Goal: Information Seeking & Learning: Learn about a topic

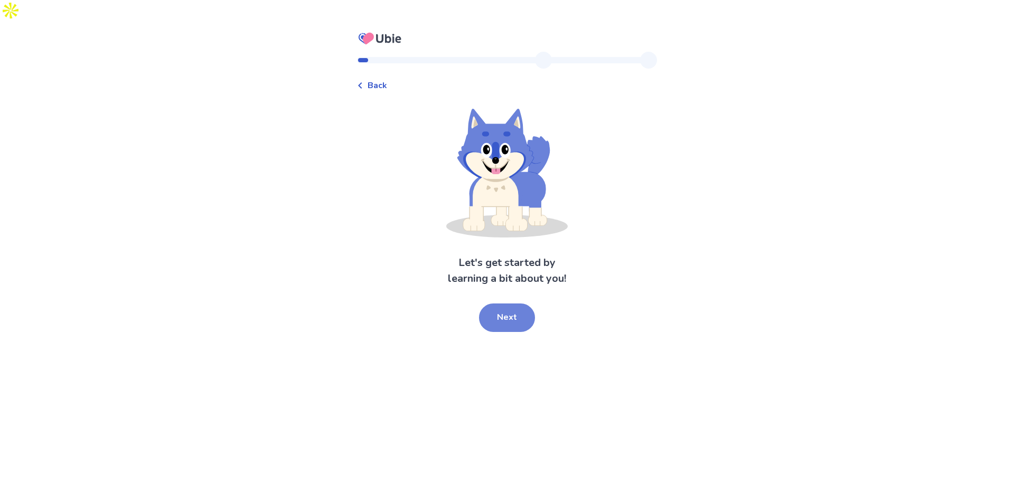
click at [505, 304] on button "Next" at bounding box center [507, 318] width 56 height 29
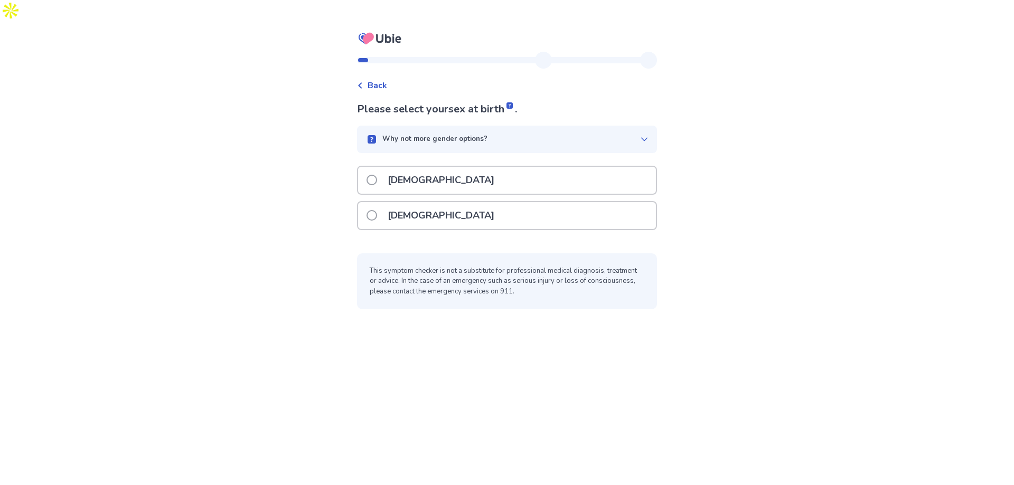
click at [528, 168] on div "[DEMOGRAPHIC_DATA]" at bounding box center [507, 180] width 298 height 27
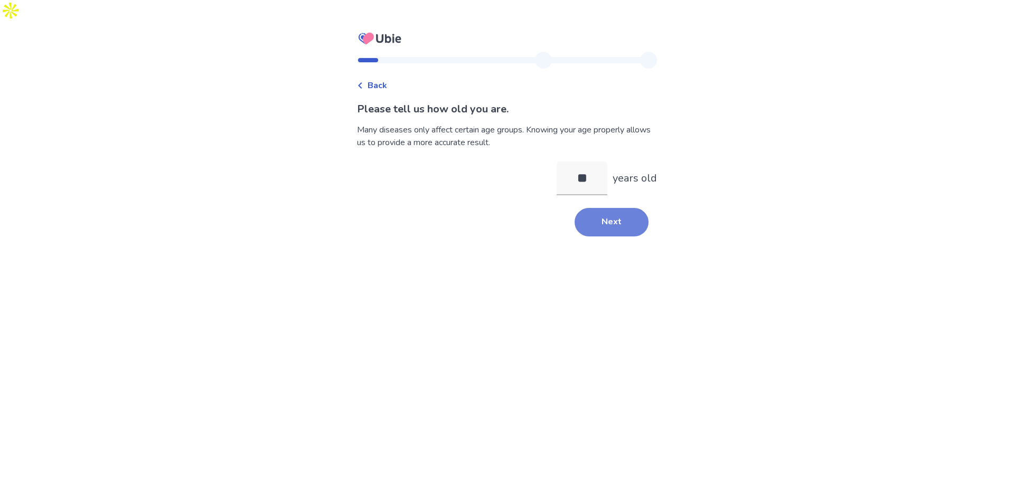
type input "**"
click at [633, 208] on button "Next" at bounding box center [611, 222] width 74 height 29
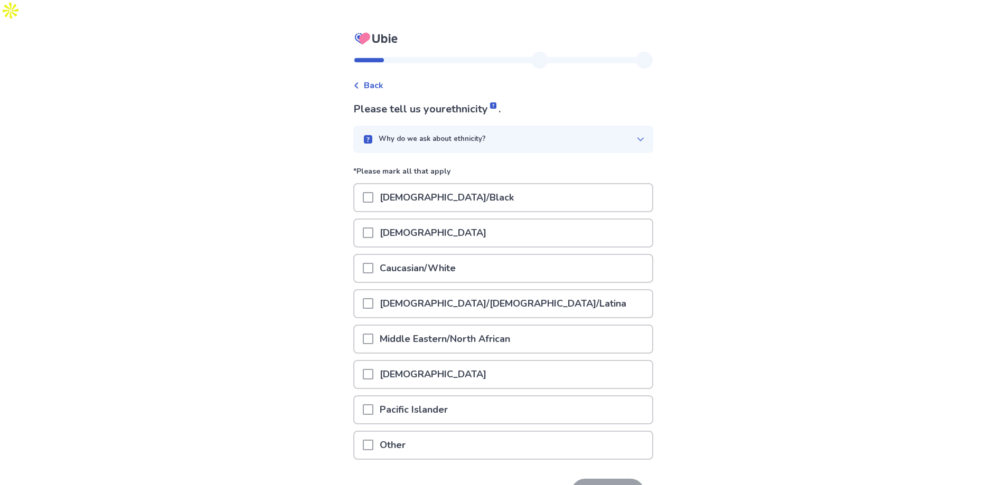
click at [631, 220] on div "[DEMOGRAPHIC_DATA]" at bounding box center [503, 233] width 298 height 27
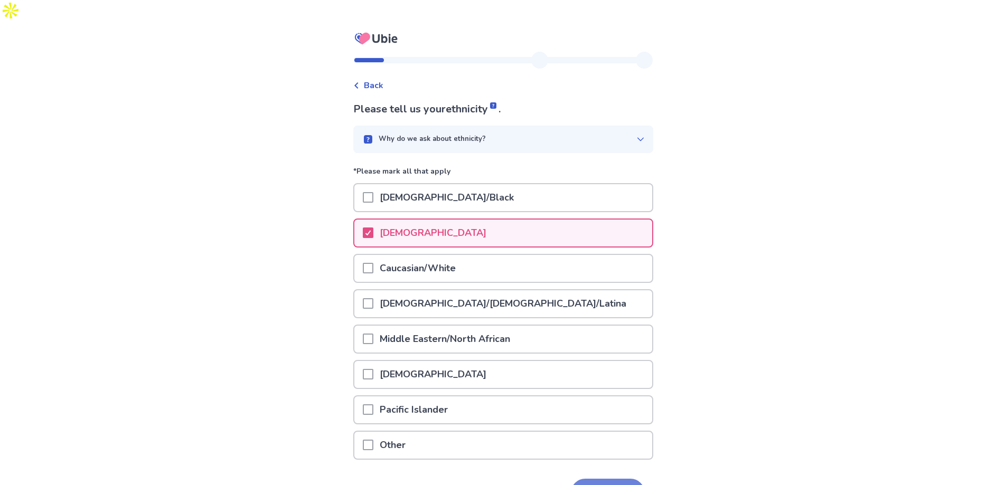
click at [631, 479] on button "Next" at bounding box center [608, 493] width 74 height 29
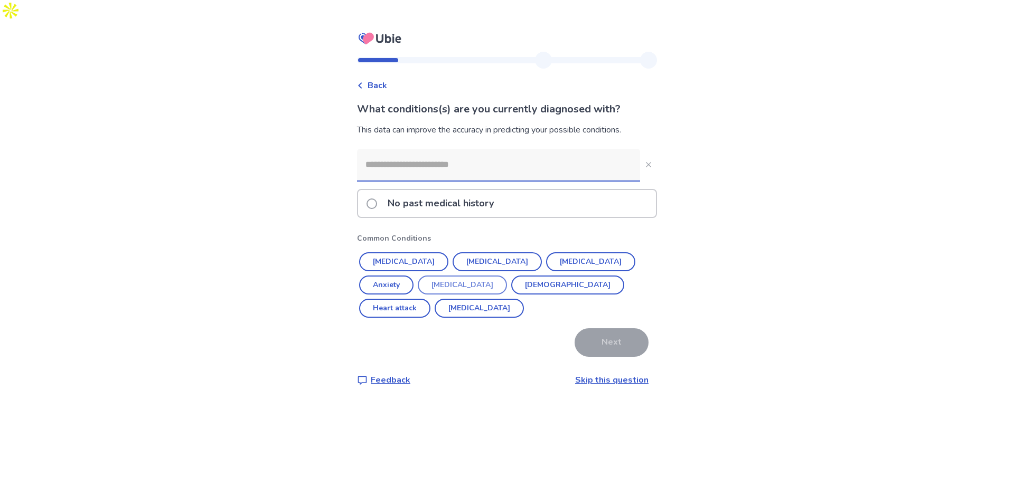
click at [425, 276] on button "[MEDICAL_DATA]" at bounding box center [462, 285] width 89 height 19
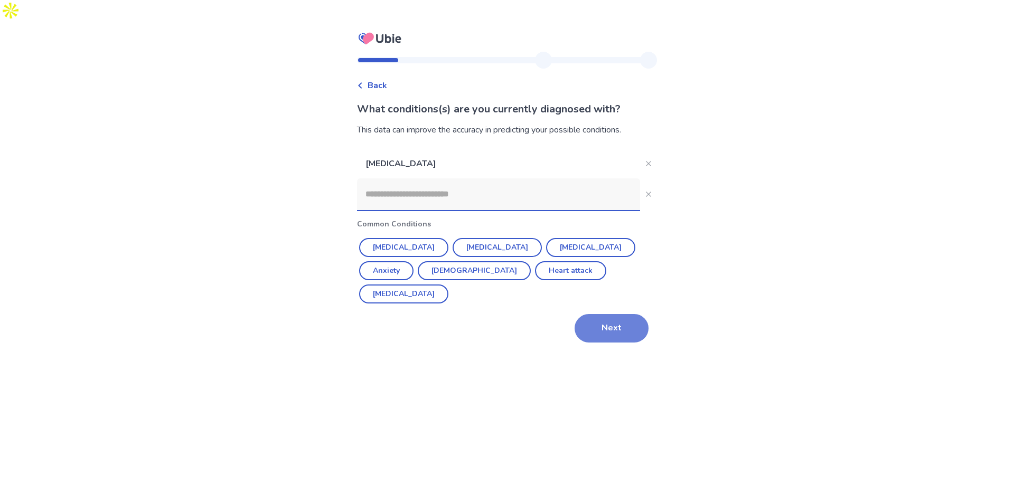
click at [596, 314] on button "Next" at bounding box center [611, 328] width 74 height 29
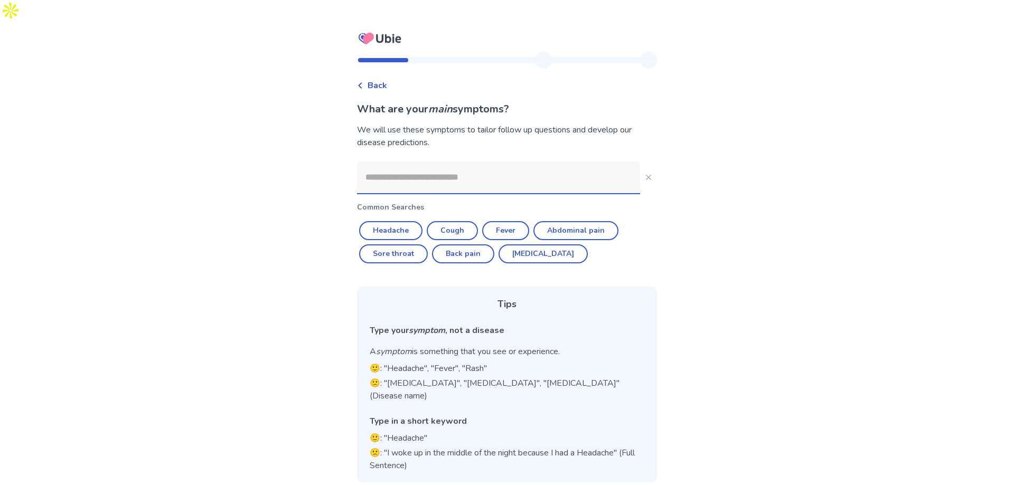
click at [572, 162] on input at bounding box center [498, 178] width 283 height 32
type input "*"
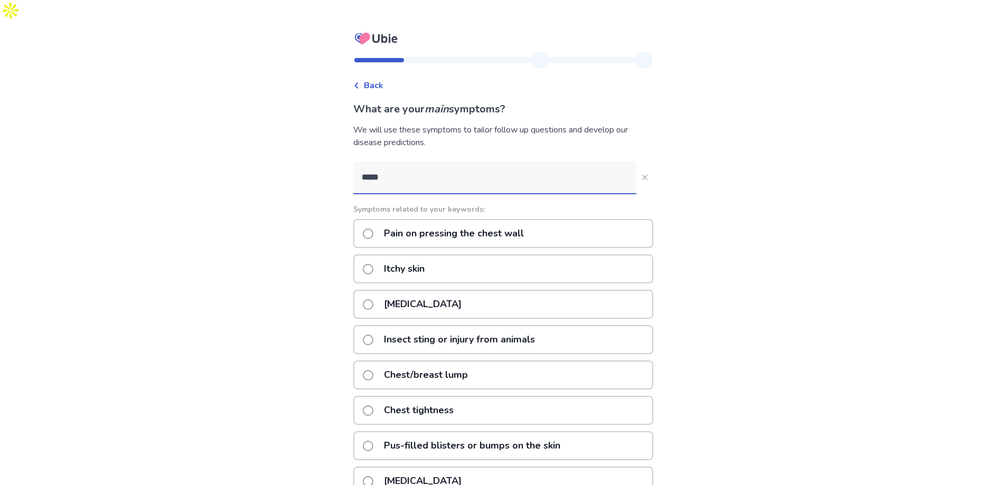
type input "*****"
click at [569, 290] on div "[MEDICAL_DATA]" at bounding box center [503, 304] width 300 height 29
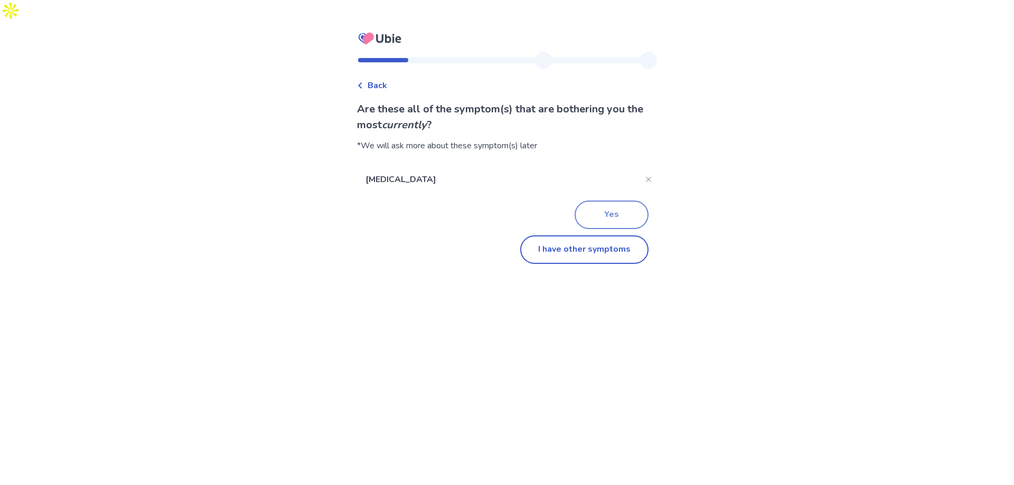
click at [605, 202] on button "Yes" at bounding box center [611, 215] width 74 height 29
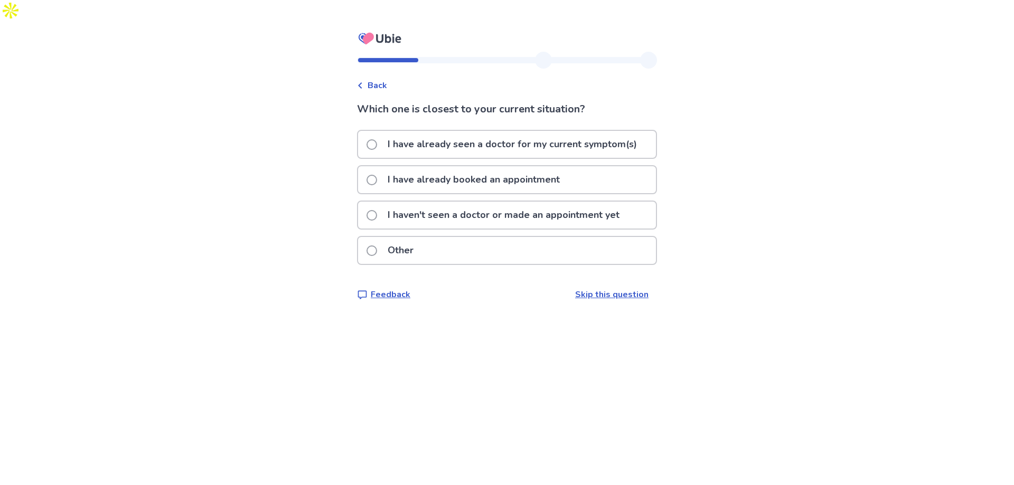
click at [626, 133] on p "I have already seen a doctor for my current symptom(s)" at bounding box center [512, 144] width 262 height 27
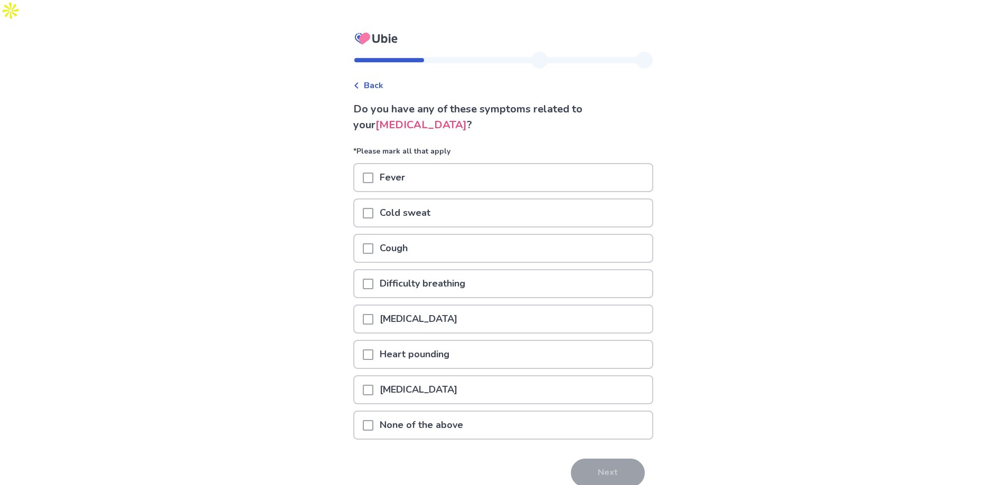
click at [567, 416] on div "None of the above" at bounding box center [503, 425] width 298 height 27
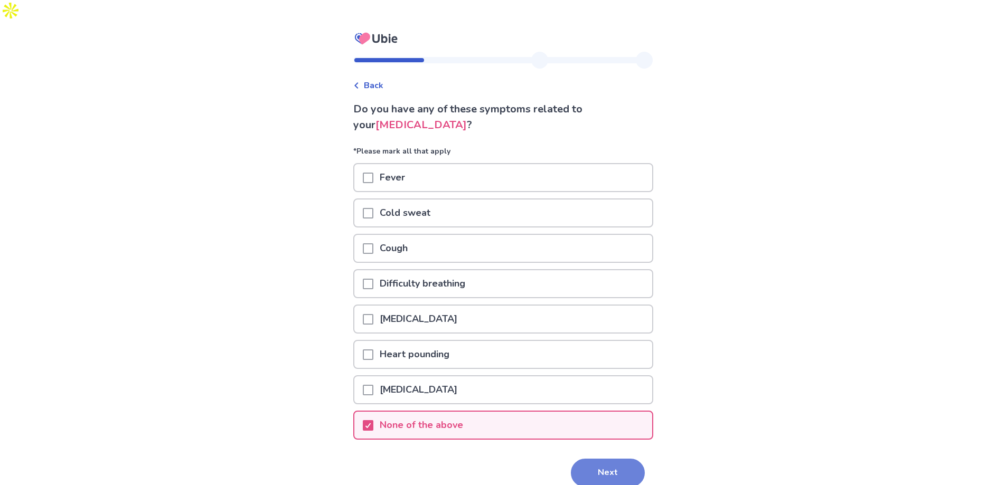
click at [601, 459] on button "Next" at bounding box center [608, 473] width 74 height 29
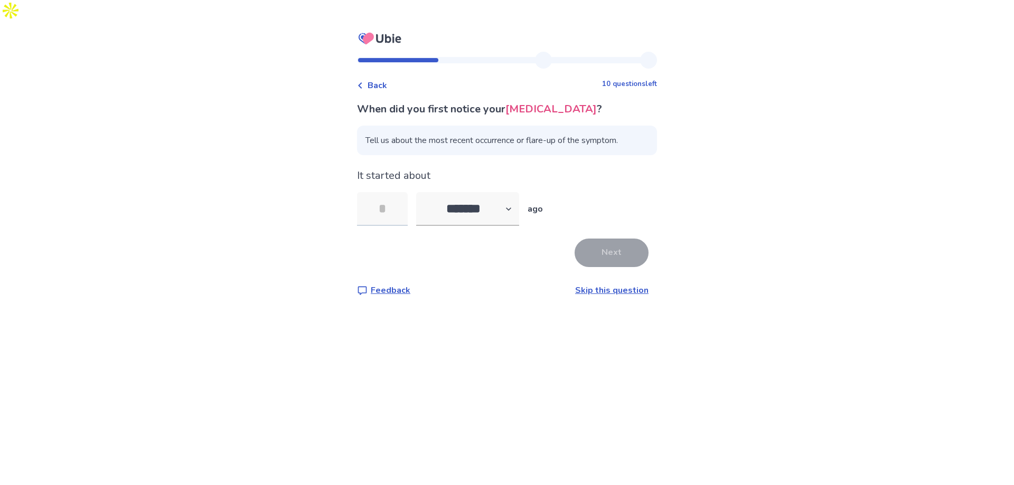
click at [398, 192] on input "tel" at bounding box center [382, 209] width 51 height 34
click at [511, 193] on select "******* ****** ******* ******** *******" at bounding box center [467, 209] width 103 height 34
select select "*"
click at [422, 192] on select "******* ****** ******* ******** *******" at bounding box center [467, 209] width 103 height 34
click at [407, 199] on input "tel" at bounding box center [382, 209] width 51 height 34
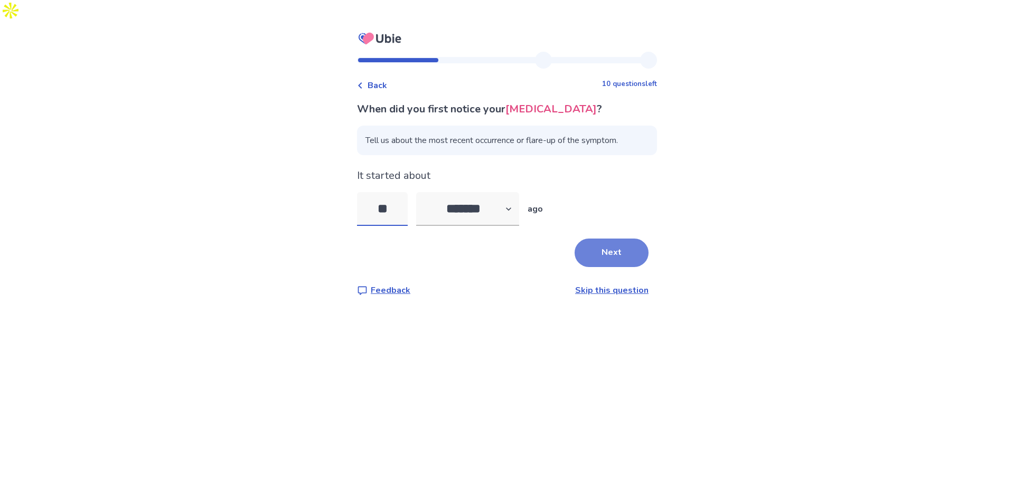
type input "**"
click at [609, 239] on button "Next" at bounding box center [611, 253] width 74 height 29
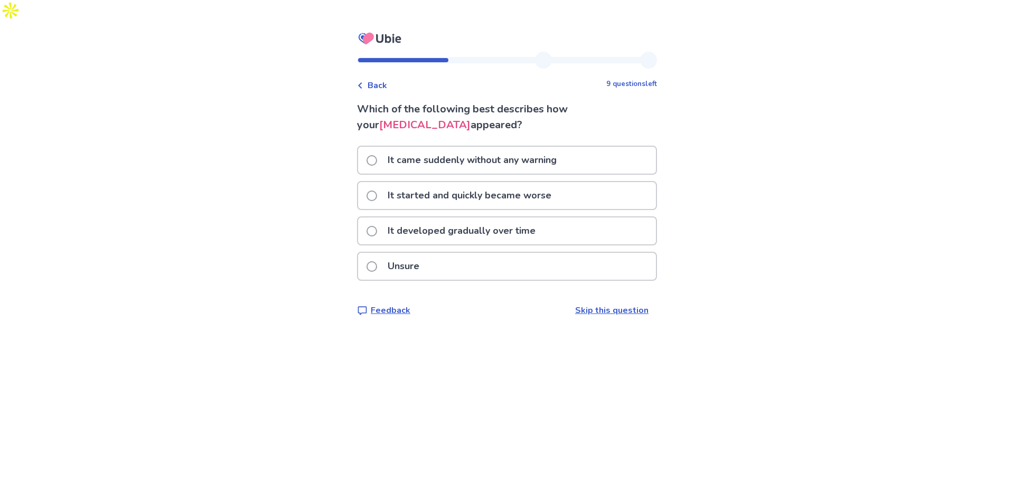
click at [587, 253] on div "Unsure" at bounding box center [507, 266] width 298 height 27
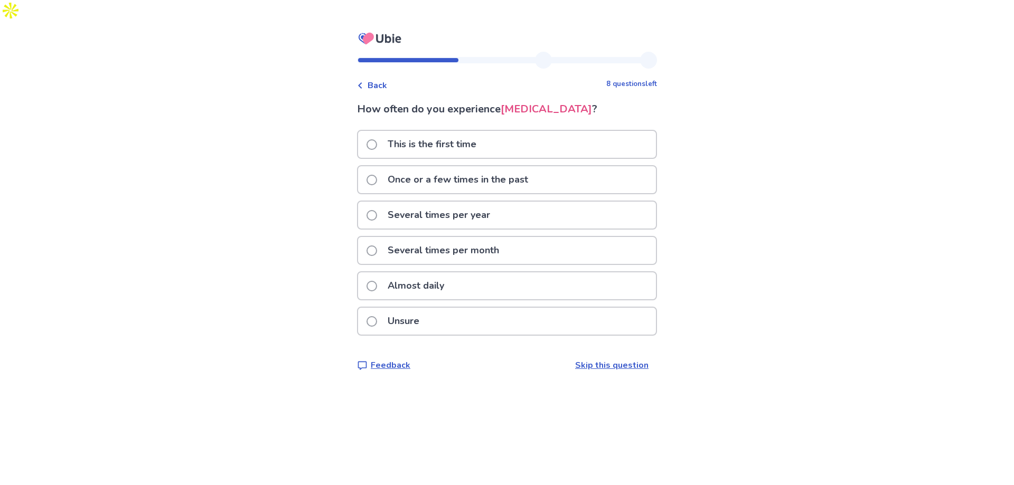
click at [583, 272] on div "Almost daily" at bounding box center [507, 285] width 298 height 27
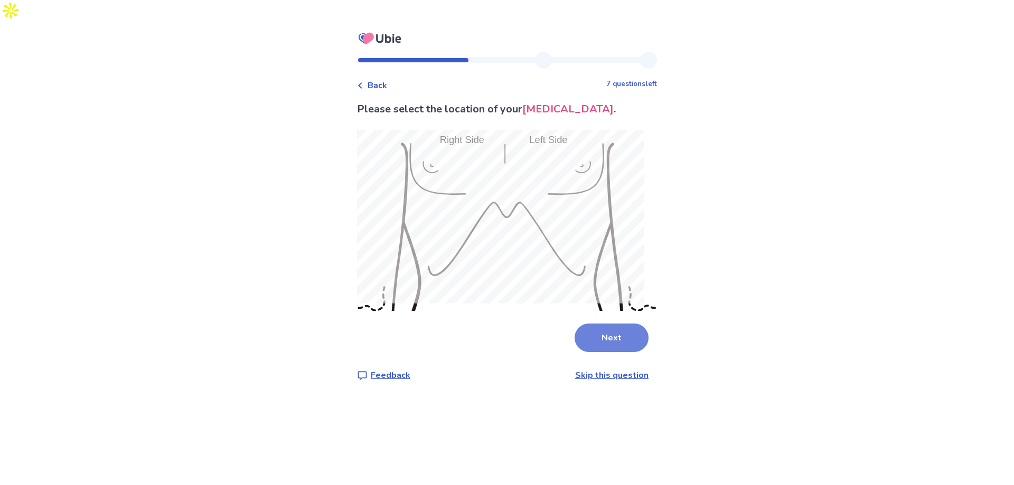
click at [600, 324] on button "Next" at bounding box center [611, 338] width 74 height 29
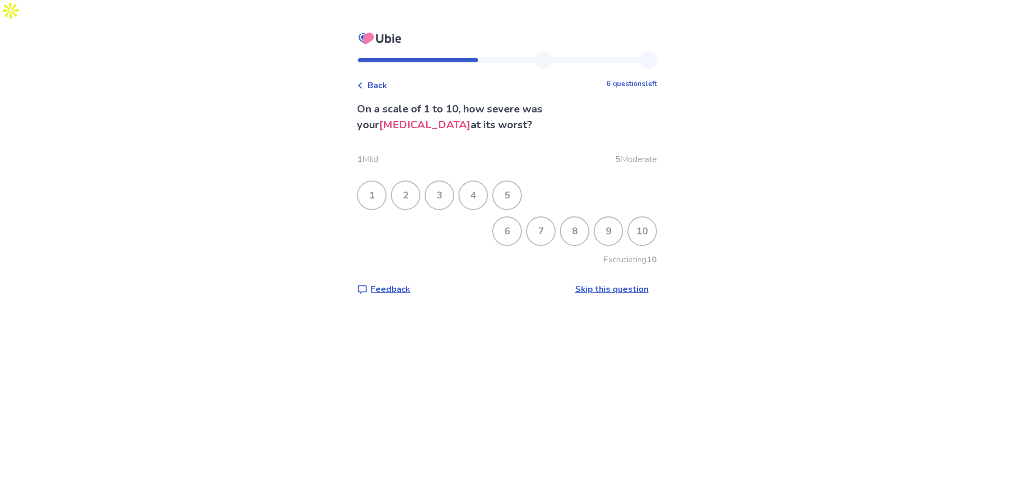
click at [508, 218] on div "6" at bounding box center [506, 231] width 27 height 27
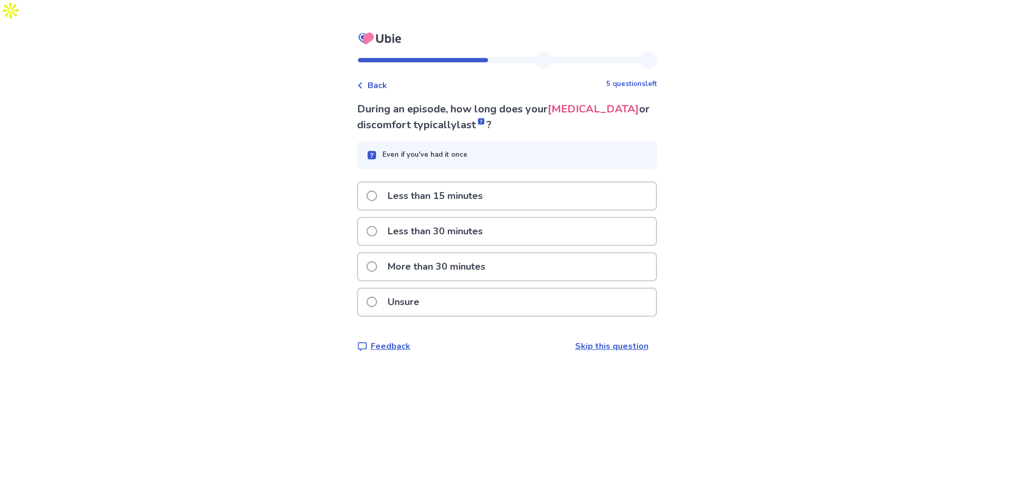
click at [513, 253] on div "More than 30 minutes" at bounding box center [507, 266] width 298 height 27
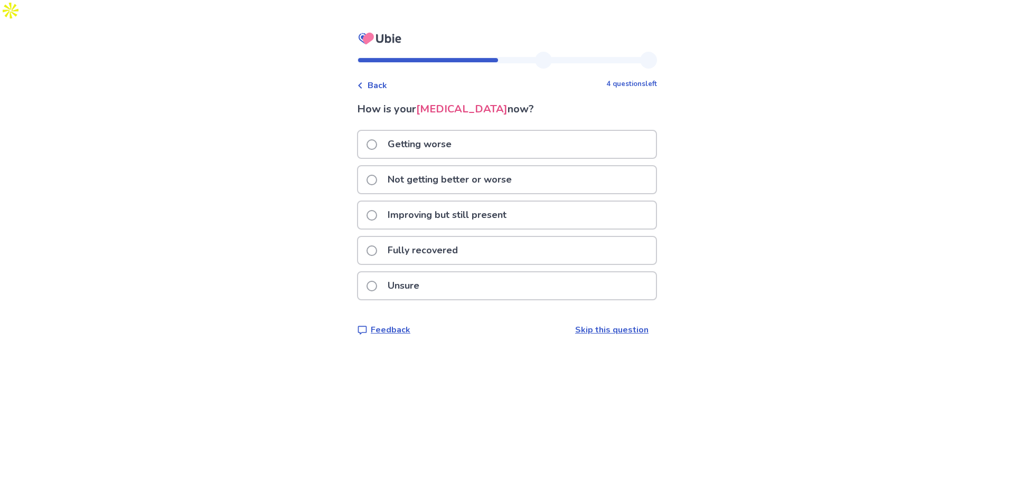
click at [552, 166] on div "Not getting better or worse" at bounding box center [507, 179] width 298 height 27
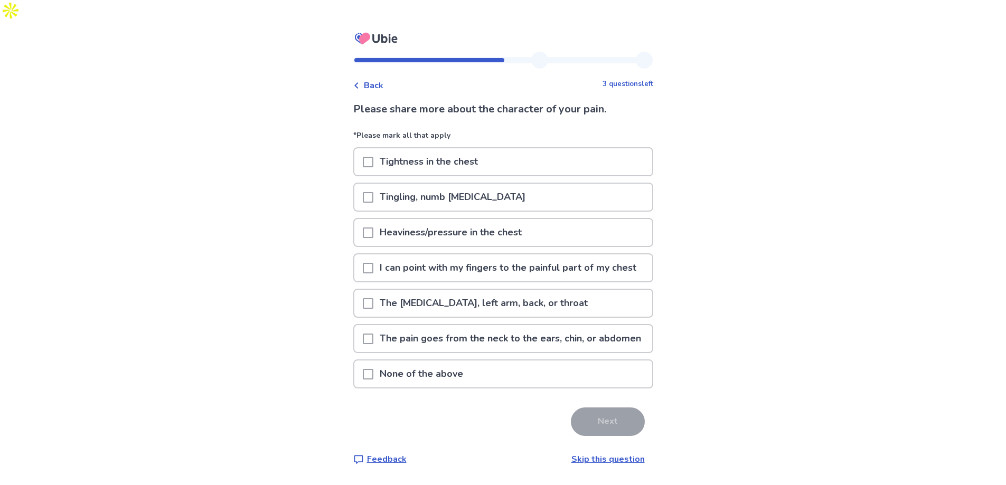
click at [550, 295] on p "The [MEDICAL_DATA], left arm, back, or throat" at bounding box center [483, 303] width 221 height 27
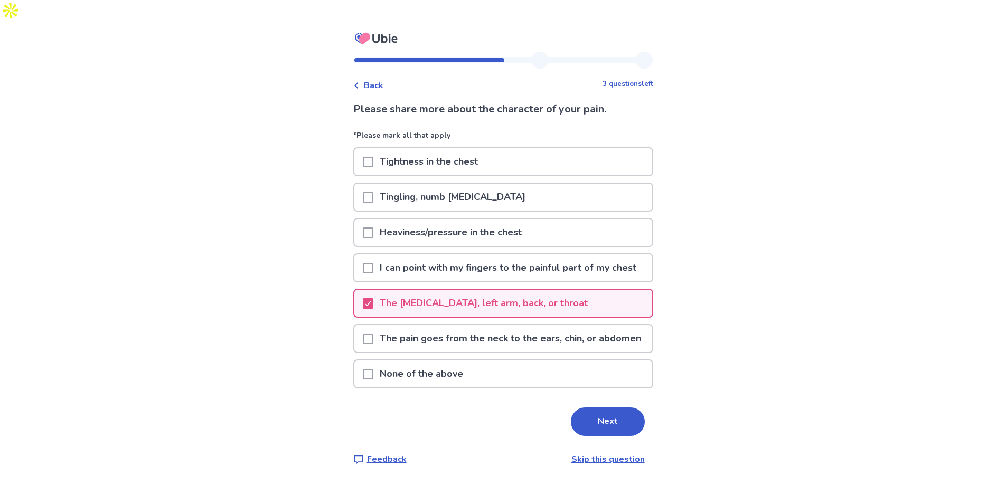
click at [550, 295] on p "The [MEDICAL_DATA], left arm, back, or throat" at bounding box center [483, 303] width 221 height 27
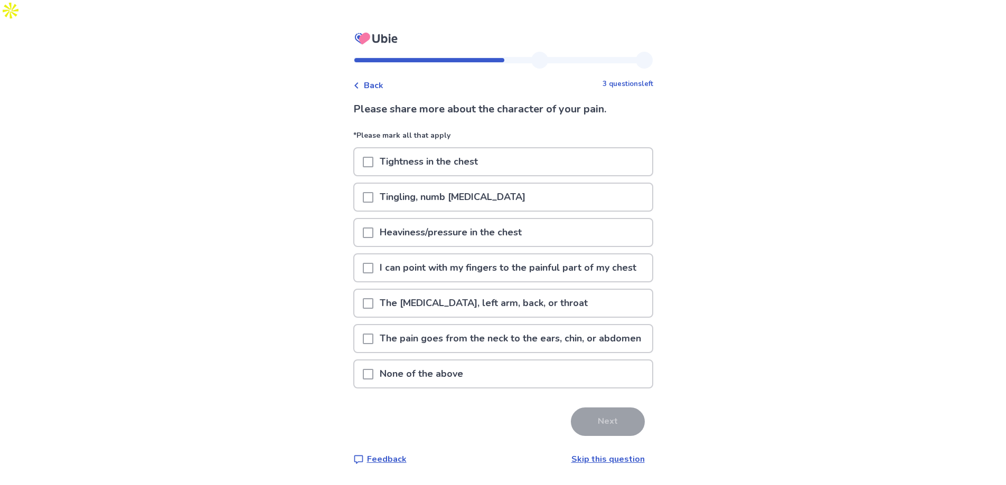
click at [550, 295] on p "The [MEDICAL_DATA], left arm, back, or throat" at bounding box center [483, 303] width 221 height 27
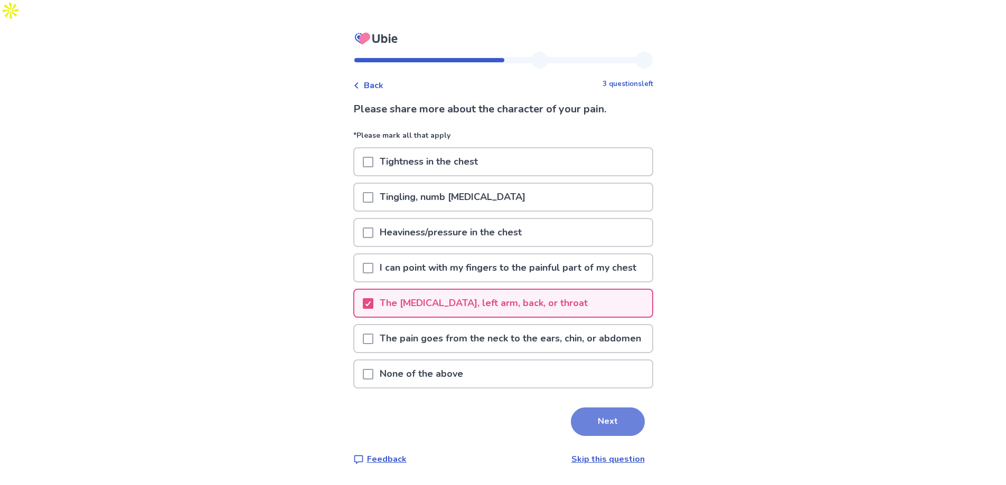
click at [613, 436] on button "Next" at bounding box center [608, 422] width 74 height 29
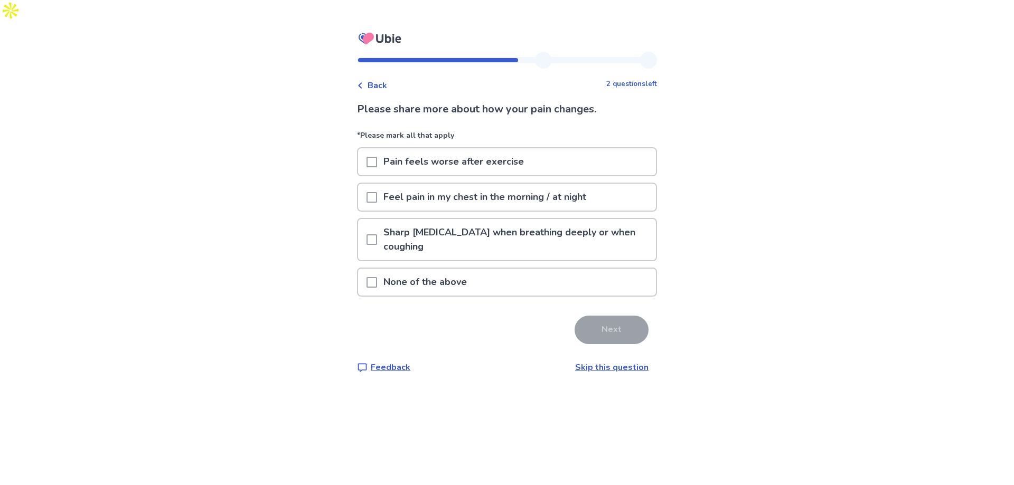
click at [572, 269] on div "None of the above" at bounding box center [507, 282] width 298 height 27
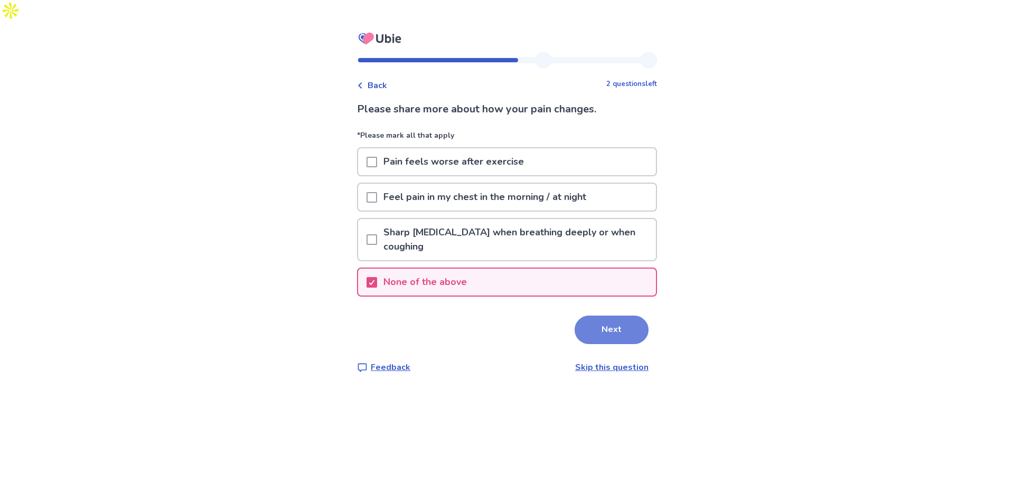
click at [617, 320] on button "Next" at bounding box center [611, 330] width 74 height 29
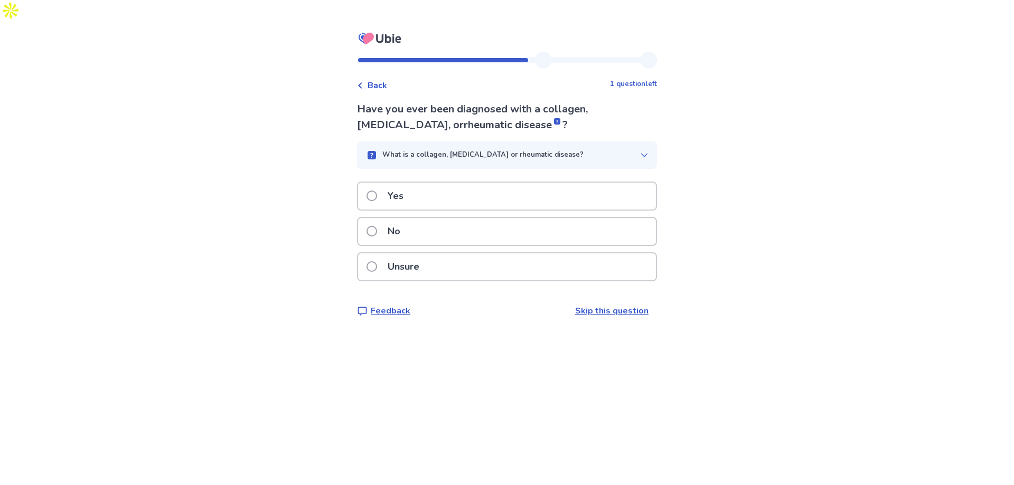
click at [512, 218] on div "No" at bounding box center [507, 231] width 298 height 27
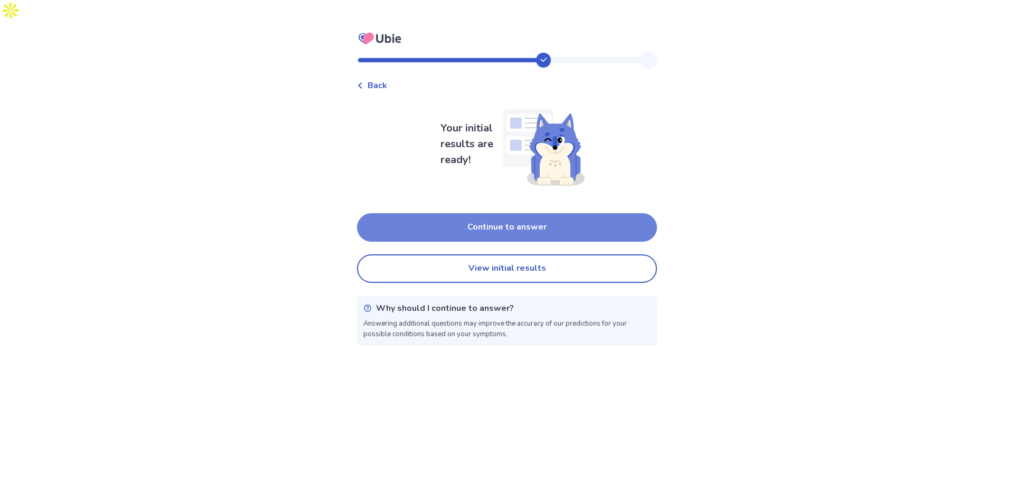
click at [584, 215] on button "Continue to answer" at bounding box center [507, 227] width 300 height 29
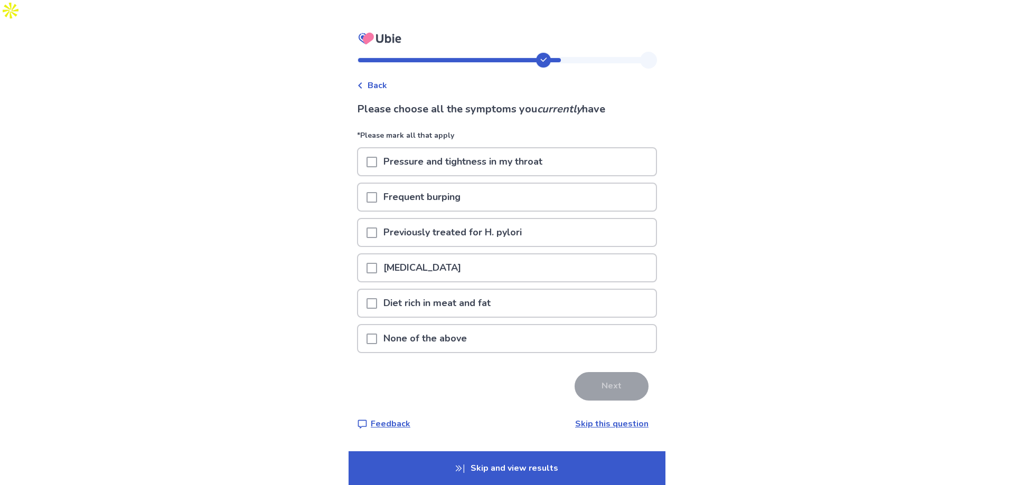
click at [589, 333] on div "None of the above" at bounding box center [507, 341] width 300 height 35
click at [592, 325] on div "None of the above" at bounding box center [507, 338] width 298 height 27
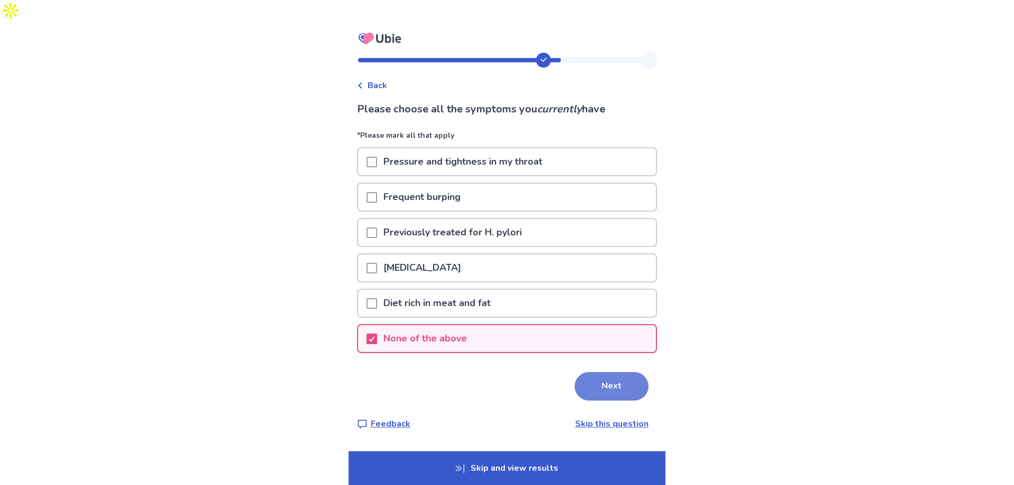
click at [607, 372] on button "Next" at bounding box center [611, 386] width 74 height 29
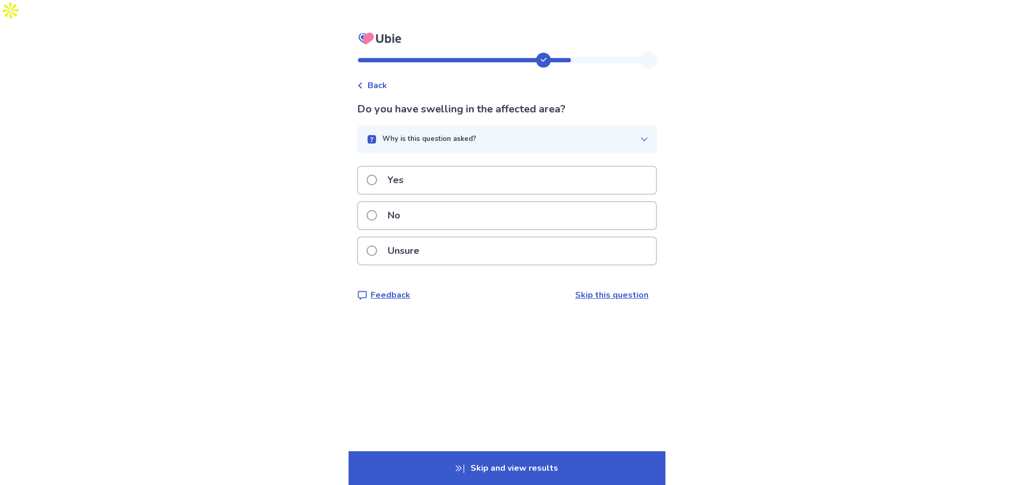
click at [454, 167] on div "Yes" at bounding box center [507, 180] width 298 height 27
click at [455, 167] on div "Yes" at bounding box center [507, 180] width 298 height 27
click at [453, 202] on div "No" at bounding box center [507, 215] width 298 height 27
click at [465, 172] on div "Yes" at bounding box center [507, 180] width 298 height 27
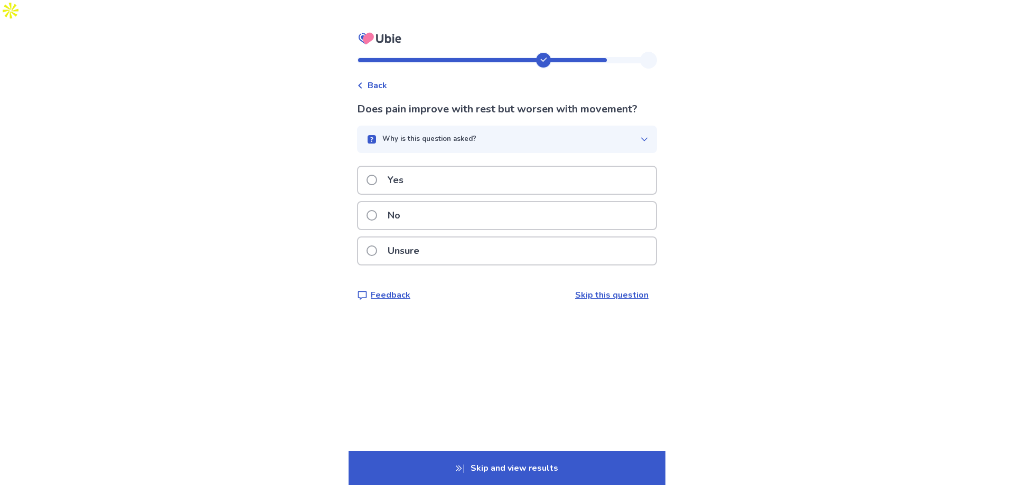
click at [463, 202] on div "No" at bounding box center [507, 215] width 298 height 27
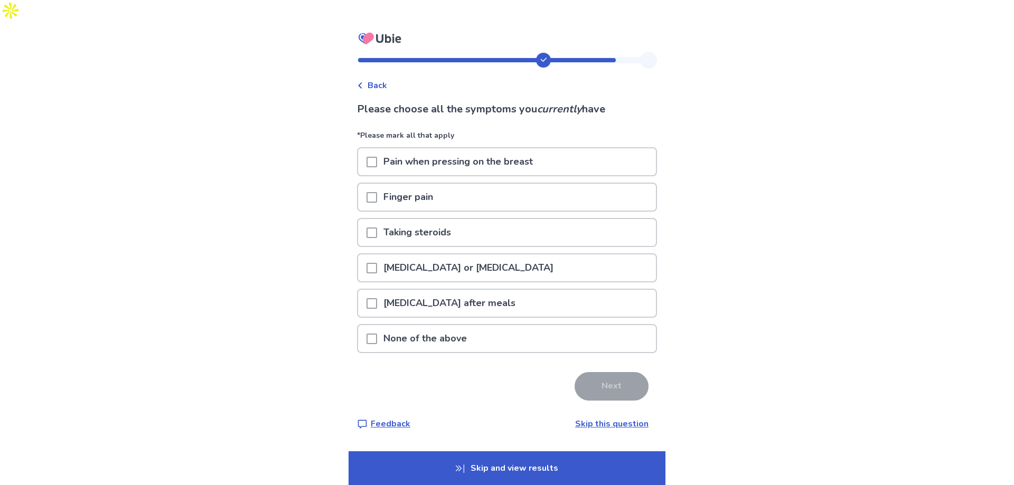
click at [559, 325] on div "None of the above" at bounding box center [507, 338] width 298 height 27
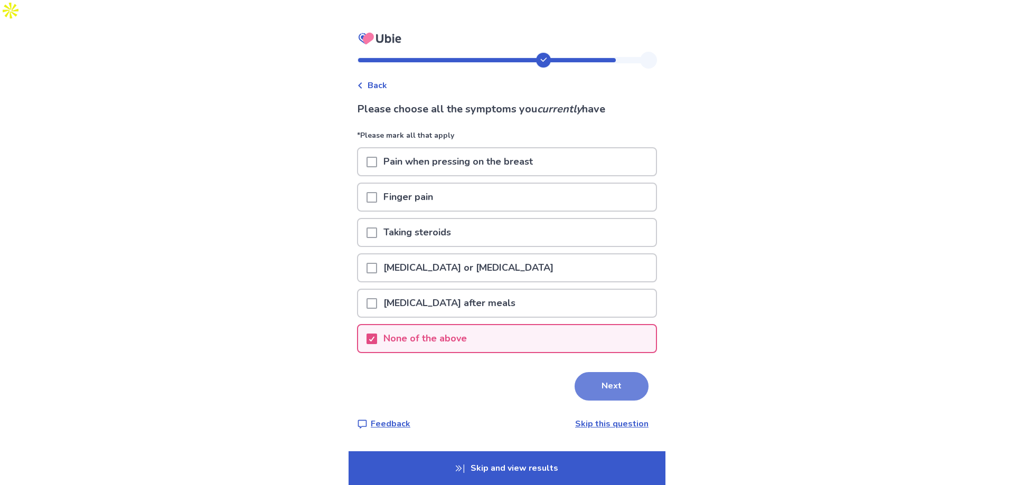
click at [629, 372] on button "Next" at bounding box center [611, 386] width 74 height 29
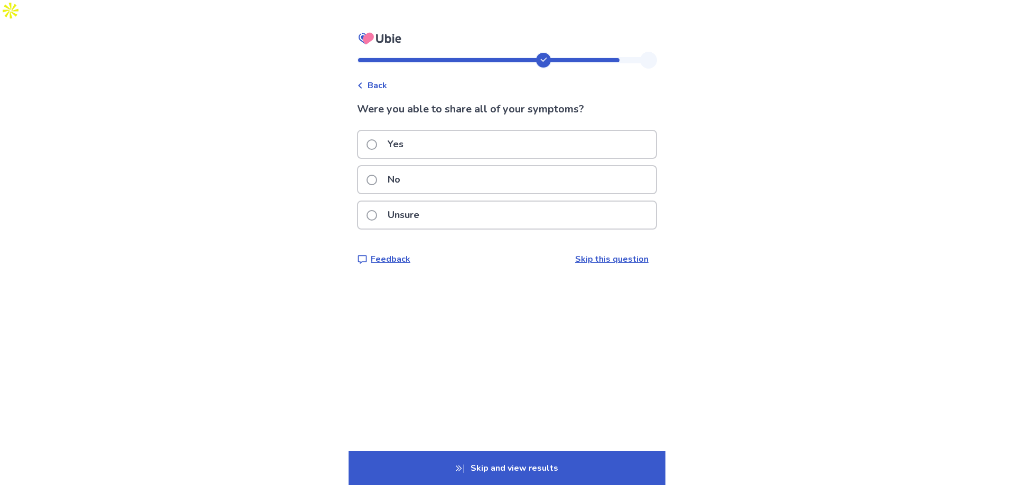
click at [455, 131] on div "Yes" at bounding box center [507, 144] width 298 height 27
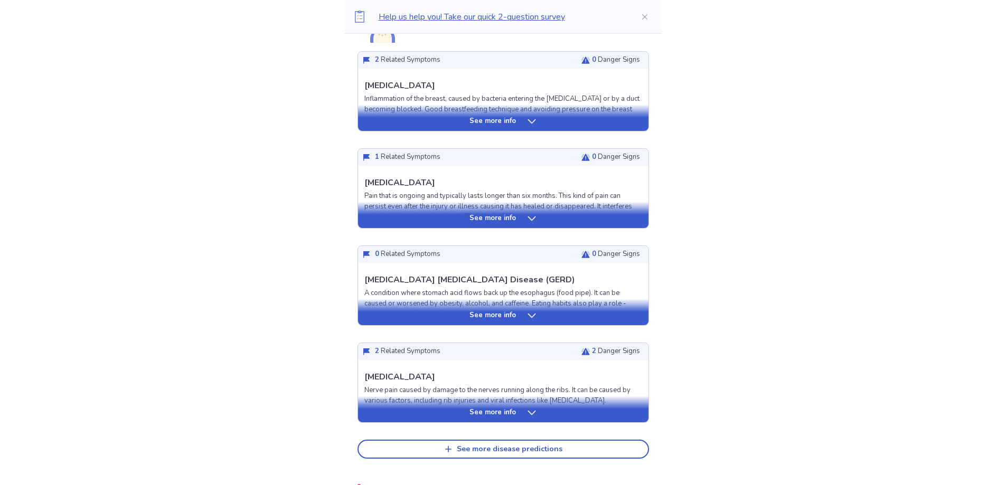
scroll to position [317, 0]
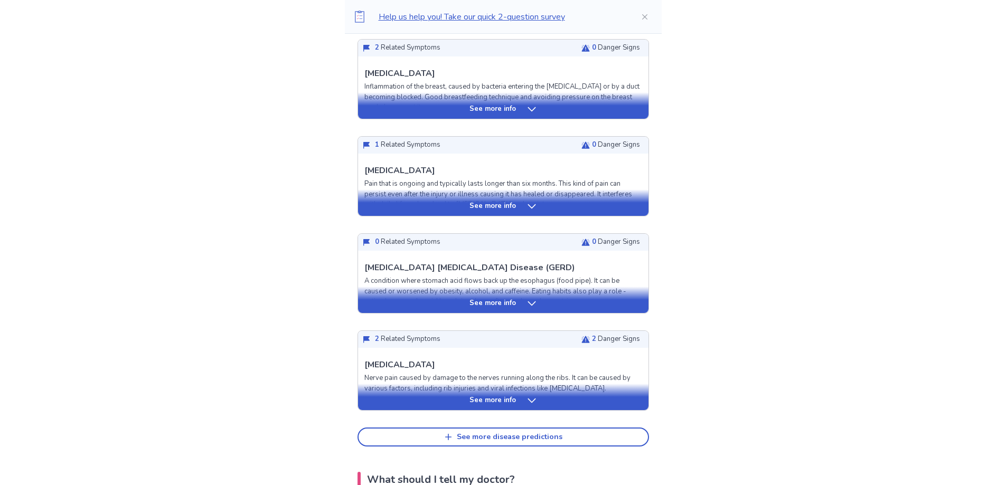
click at [524, 92] on div "See more info" at bounding box center [503, 105] width 290 height 26
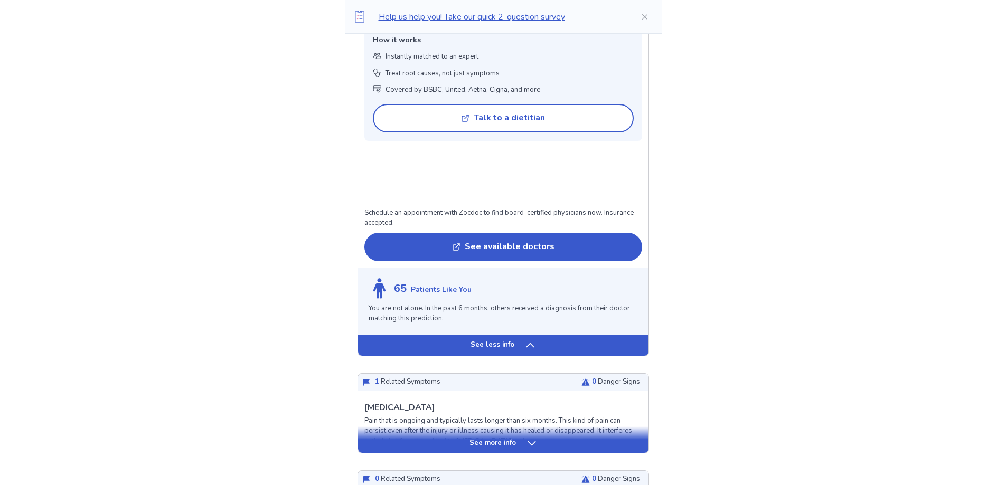
scroll to position [983, 0]
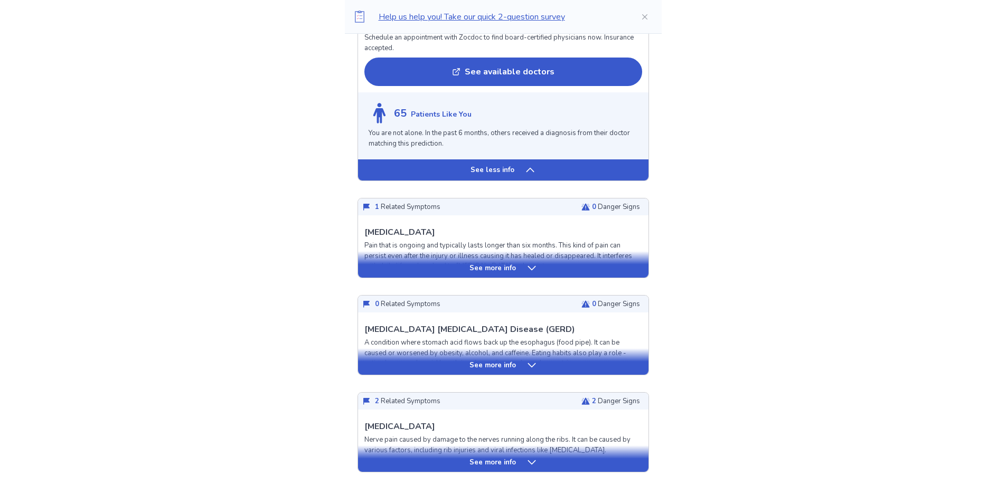
click at [607, 263] on div "See more info" at bounding box center [503, 268] width 290 height 11
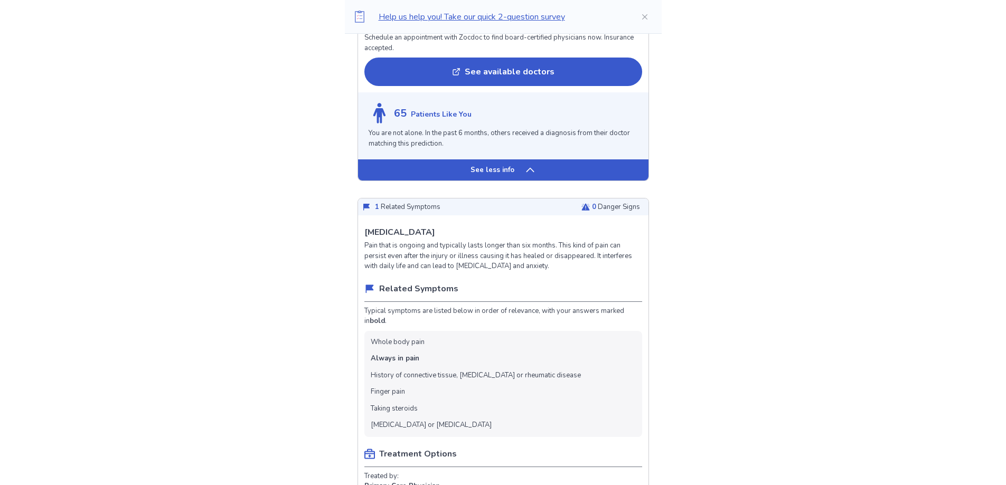
drag, startPoint x: 433, startPoint y: 238, endPoint x: 531, endPoint y: 235, distance: 97.7
click at [531, 241] on p "Pain that is ongoing and typically lasts longer than six months. This kind of p…" at bounding box center [503, 256] width 278 height 31
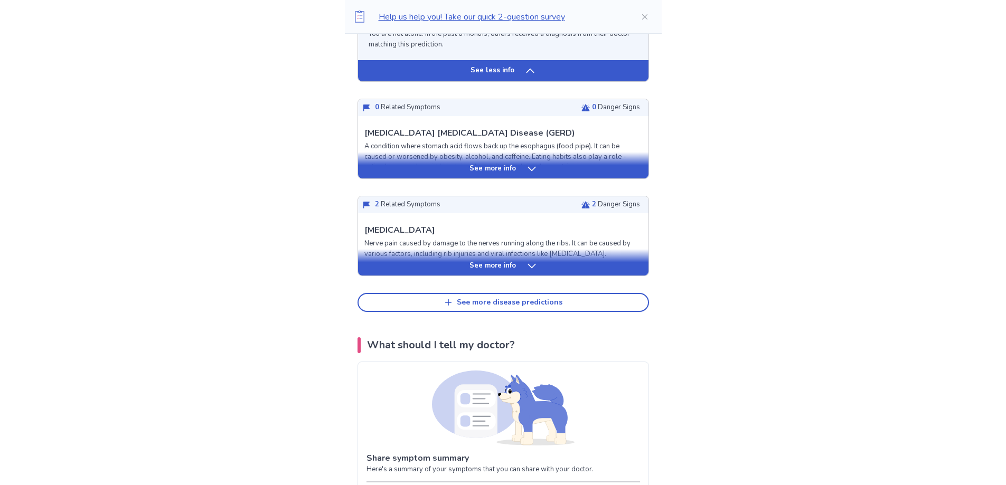
scroll to position [1844, 0]
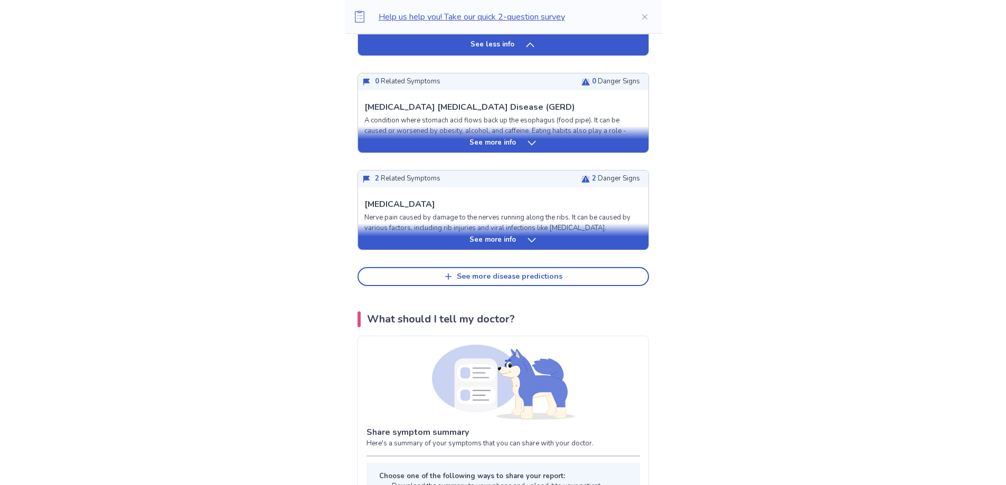
click at [513, 235] on p "See more info" at bounding box center [492, 240] width 46 height 11
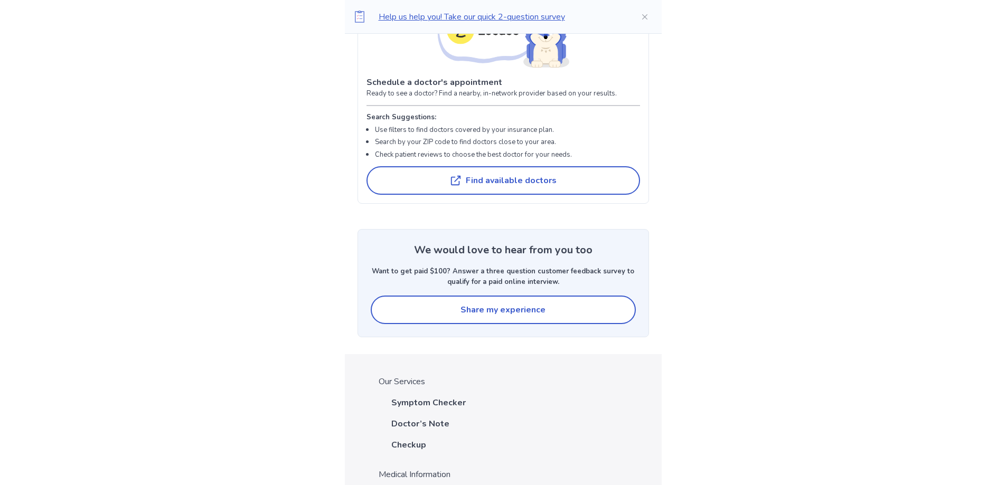
scroll to position [4451, 0]
